Goal: Task Accomplishment & Management: Manage account settings

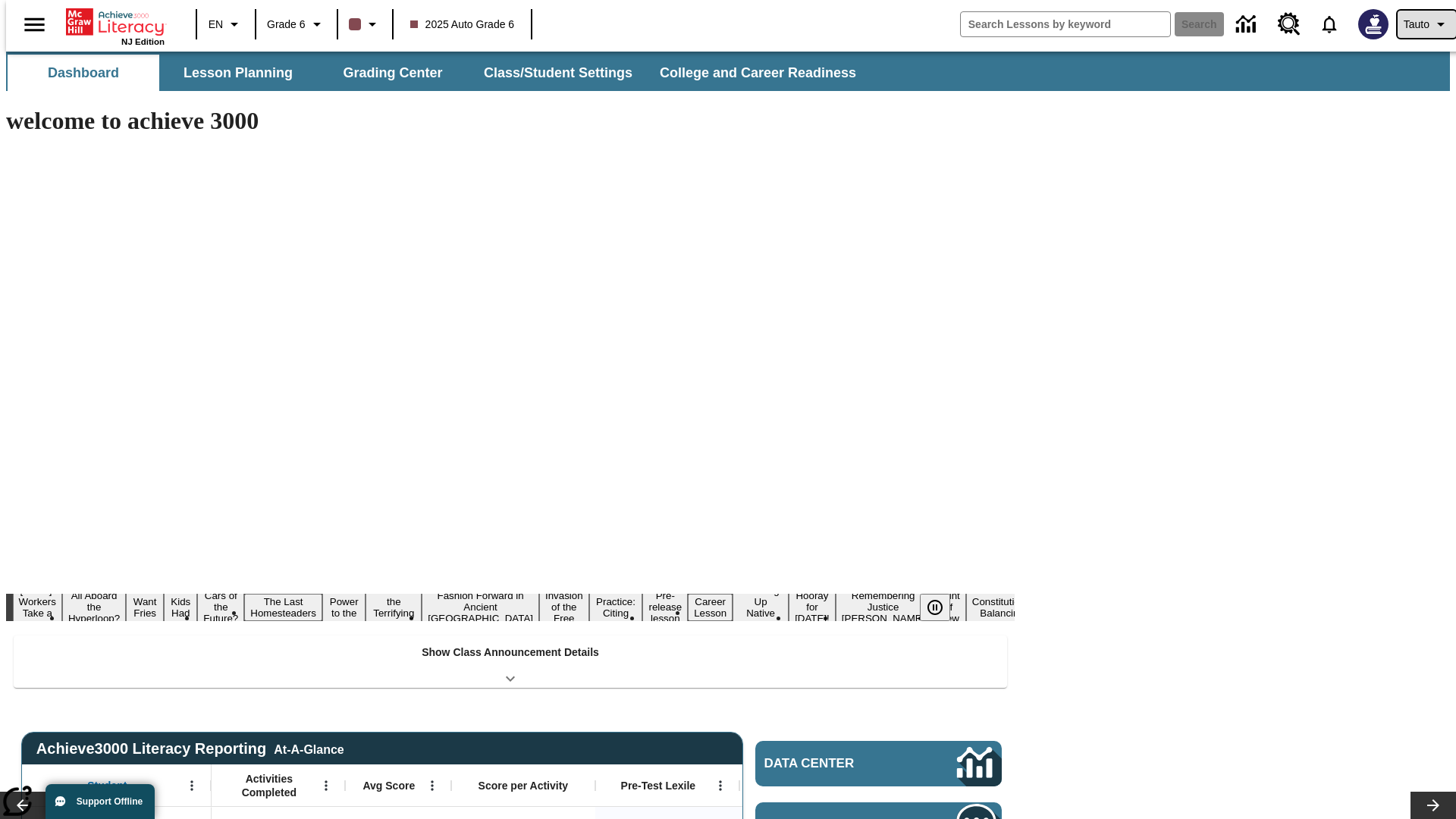
click at [1419, 24] on span "Tauto" at bounding box center [1417, 24] width 26 height 16
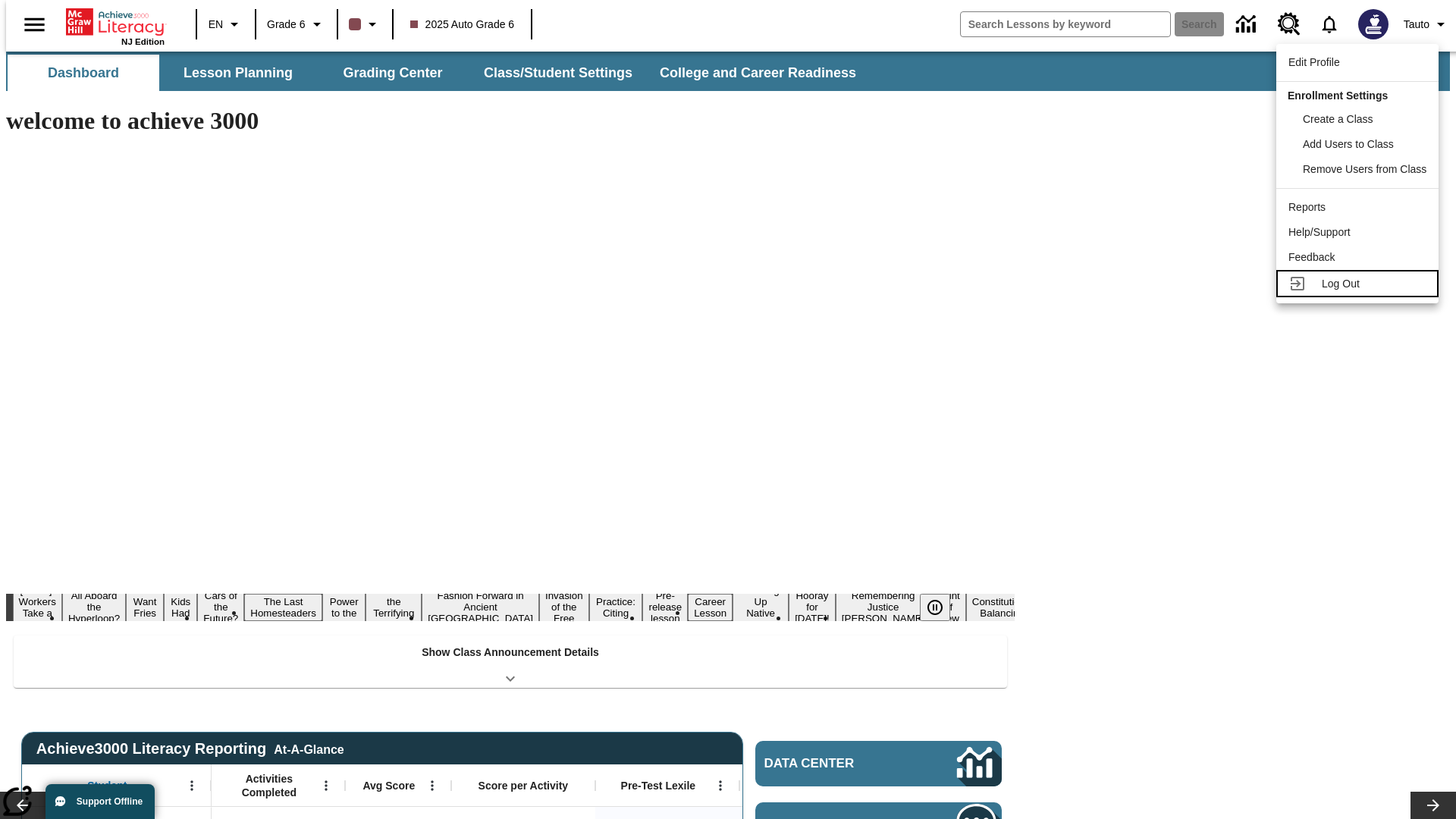
click at [1360, 284] on span "Log Out" at bounding box center [1341, 283] width 38 height 12
